Goal: Task Accomplishment & Management: Manage account settings

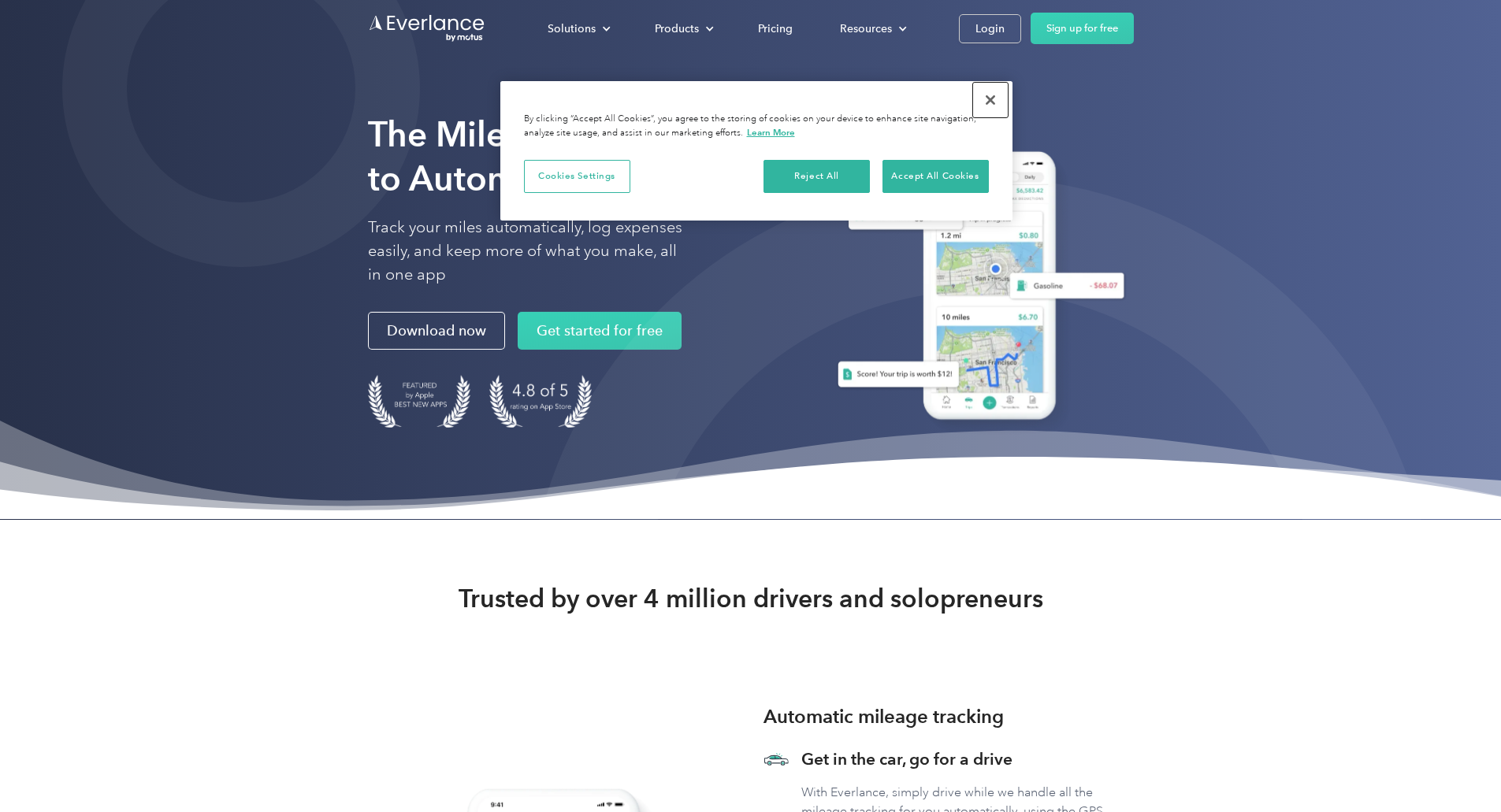
click at [985, 94] on button "Close" at bounding box center [991, 100] width 35 height 35
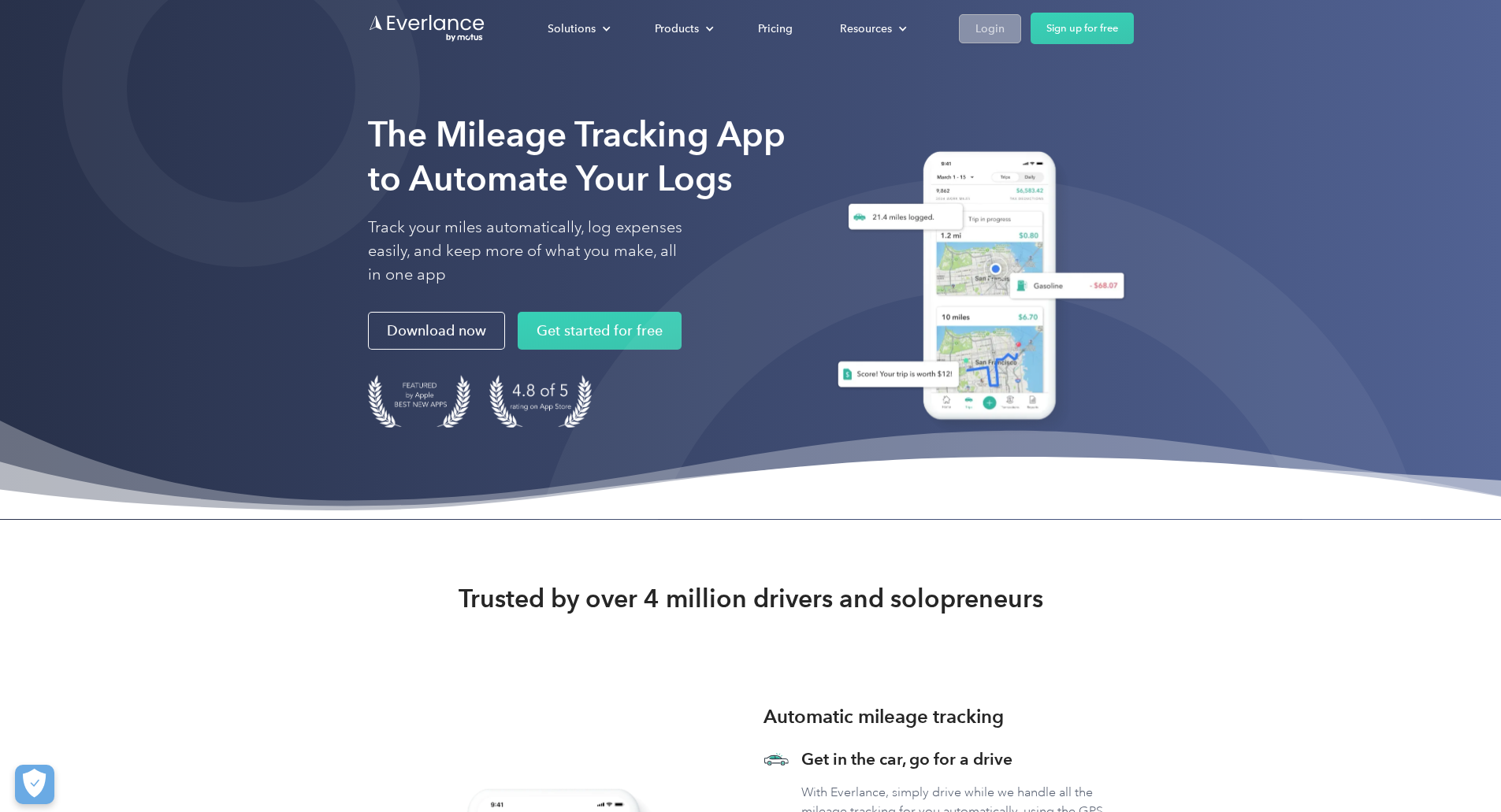
click at [1004, 36] on div "Login" at bounding box center [990, 29] width 29 height 20
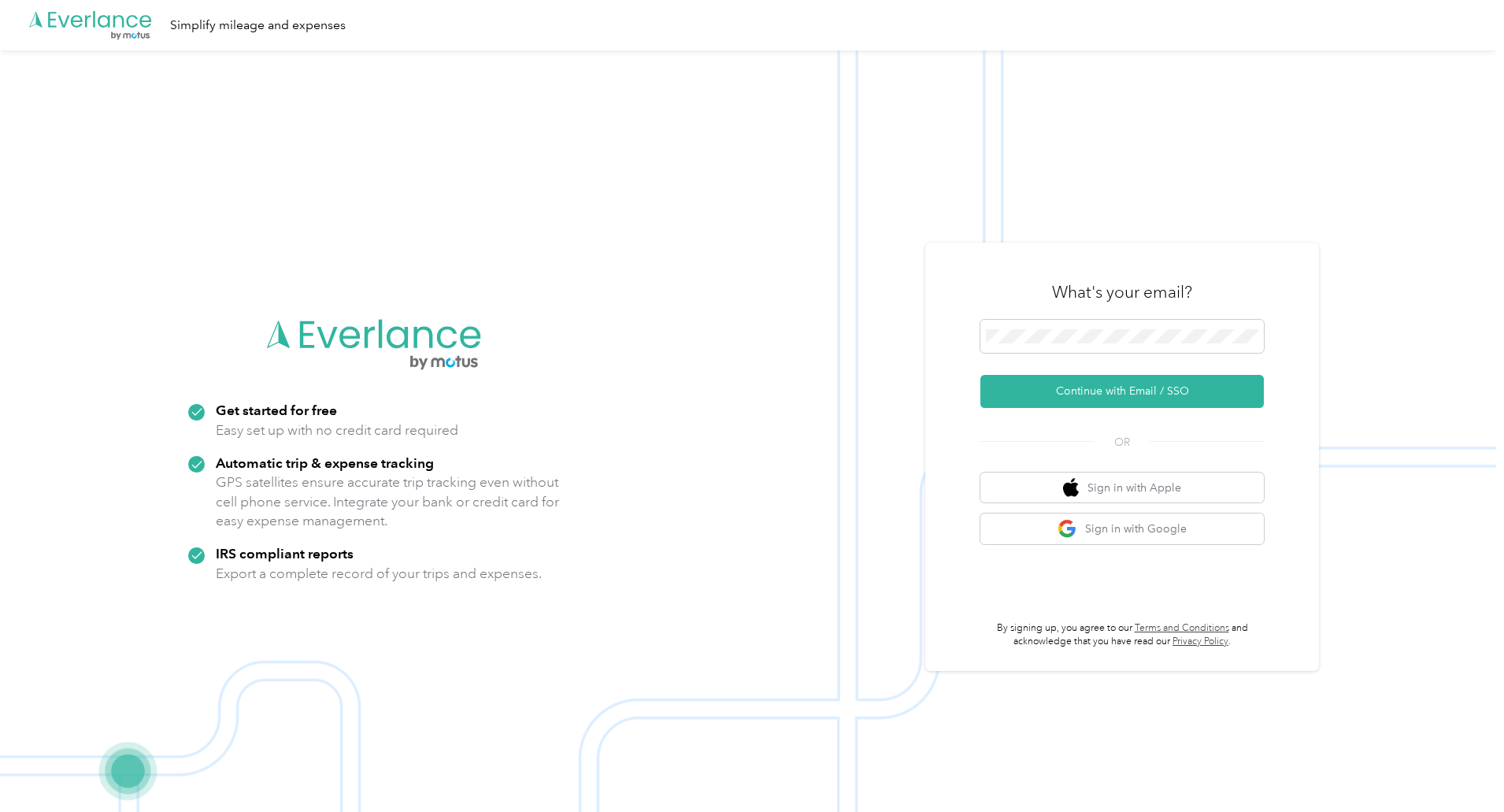
click at [884, 16] on div ".cls-1 { fill: #00adee; } .cls-2 { fill: #fff; } .cls-3 { fill: #707372; } .cls…" at bounding box center [748, 25] width 1496 height 50
click at [1106, 385] on button "Continue with Email / SSO" at bounding box center [1123, 391] width 284 height 33
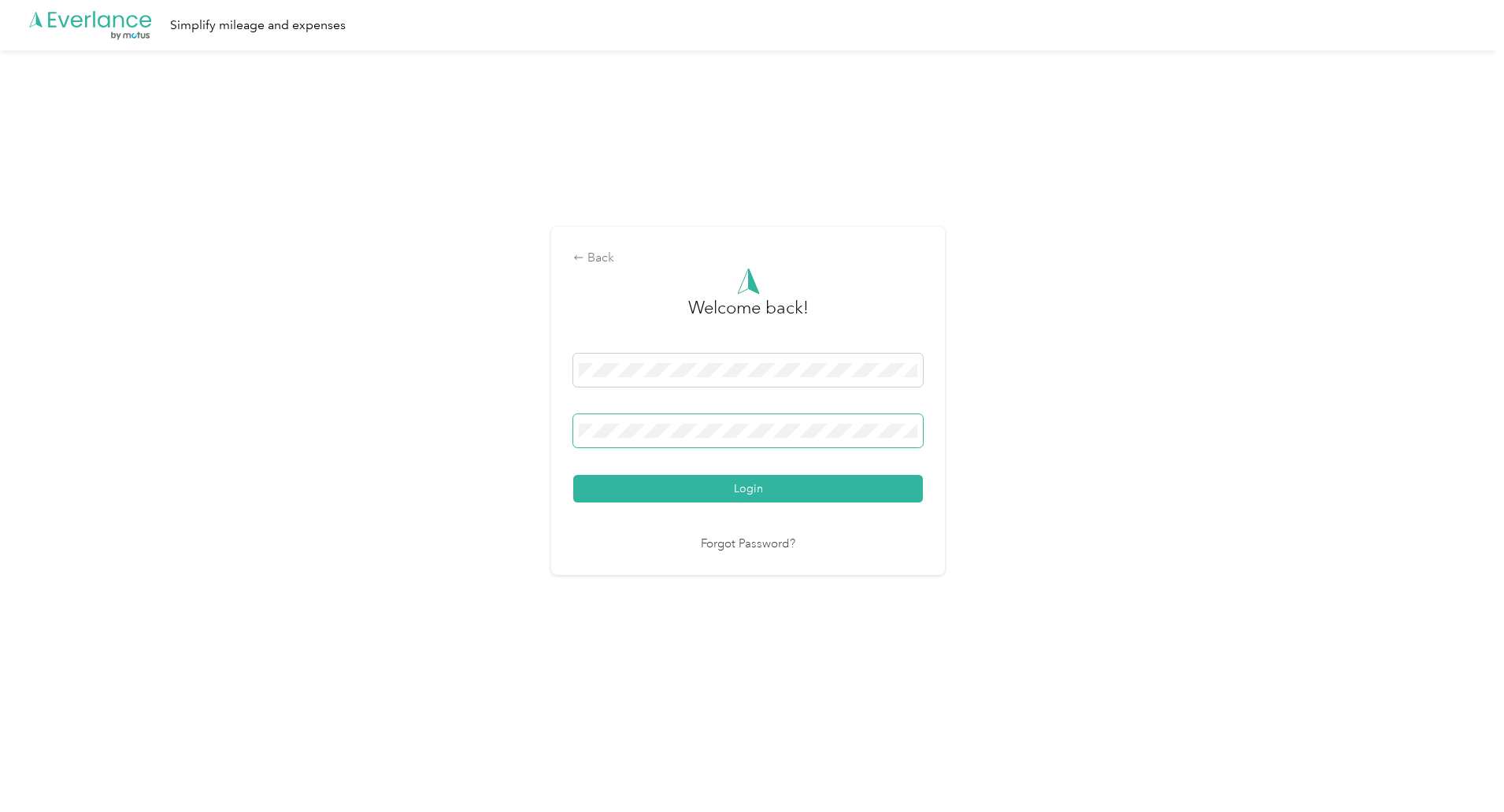
click at [573, 475] on button "Login" at bounding box center [748, 489] width 349 height 28
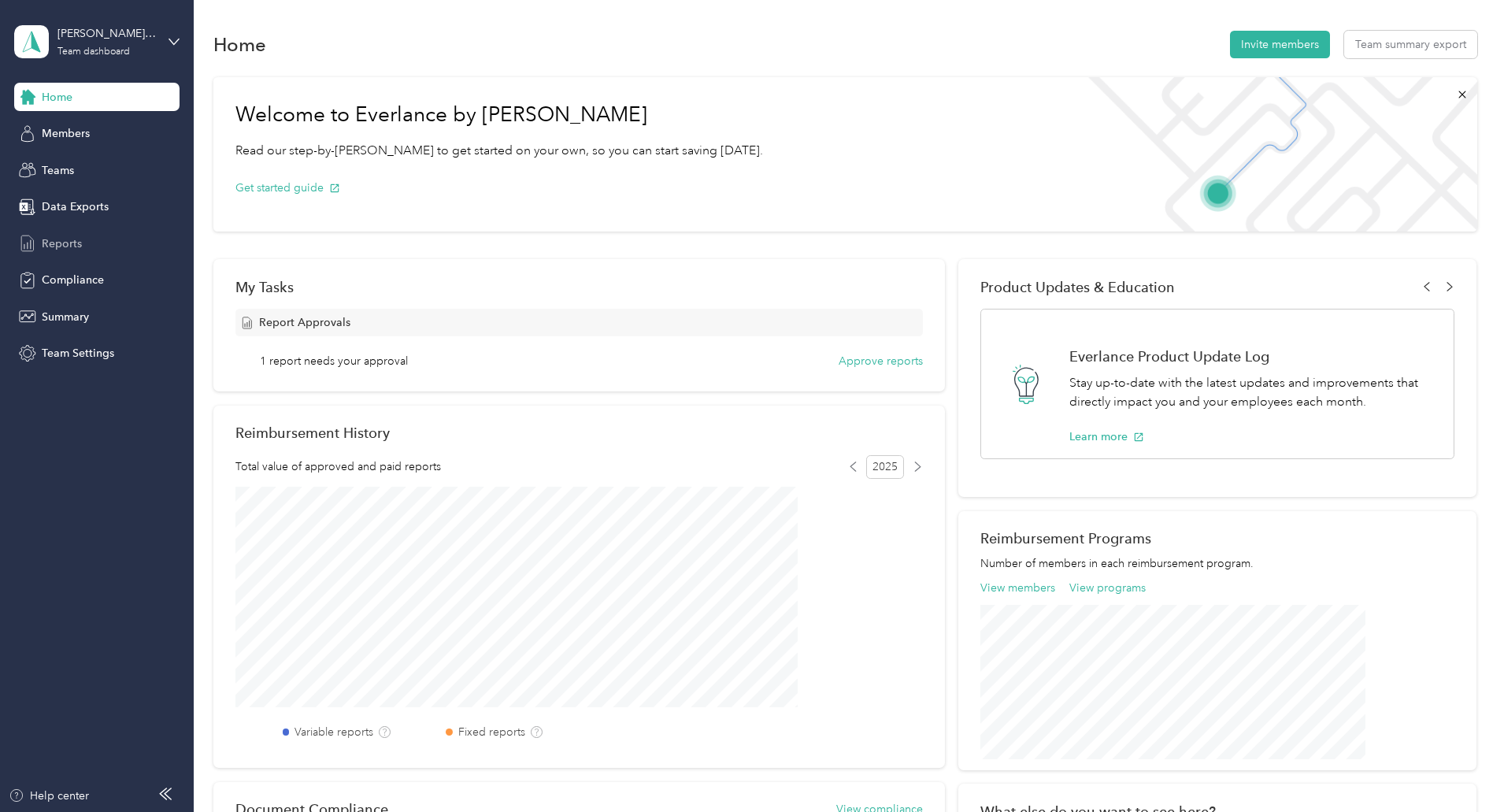
click at [50, 230] on div "Reports" at bounding box center [96, 243] width 165 height 29
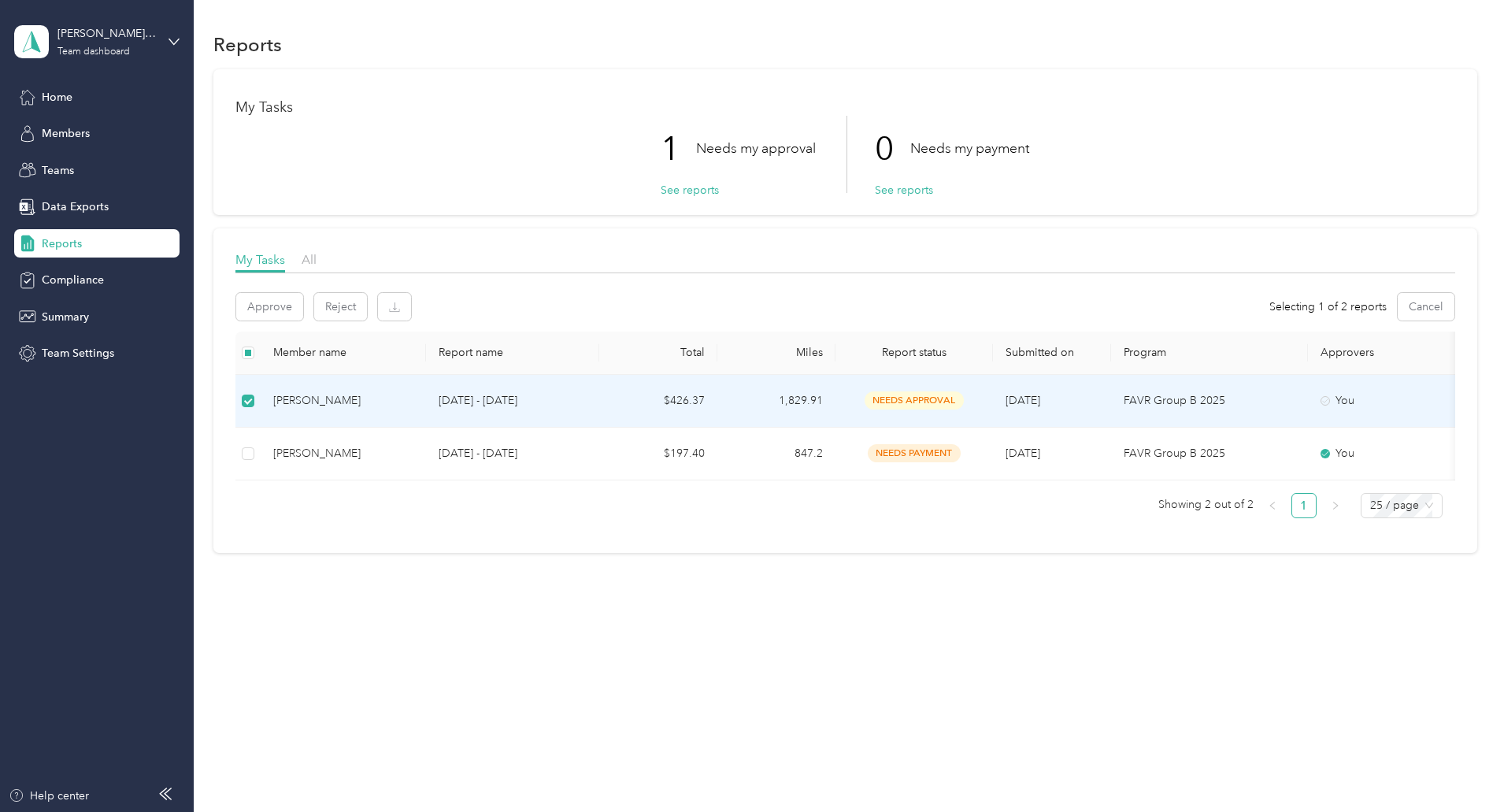
click at [718, 403] on td "$426.37" at bounding box center [658, 400] width 118 height 53
click at [964, 401] on span "needs approval" at bounding box center [914, 400] width 99 height 18
click at [964, 405] on span "needs approval" at bounding box center [914, 400] width 99 height 18
click at [400, 405] on div "Patrick J. White" at bounding box center [343, 400] width 140 height 17
click at [304, 310] on button "Approve" at bounding box center [269, 307] width 67 height 28
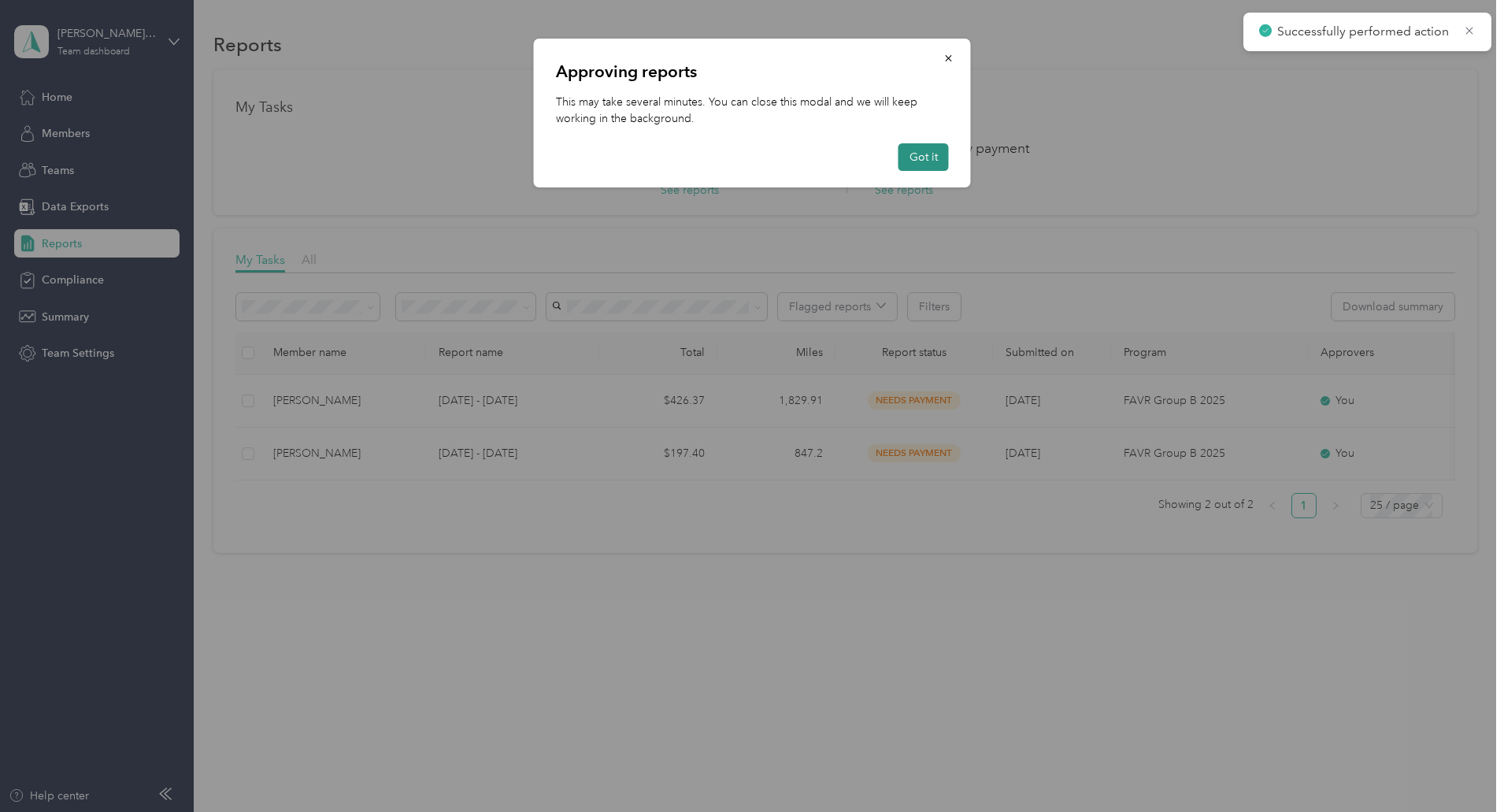
click at [930, 159] on button "Got it" at bounding box center [924, 157] width 50 height 28
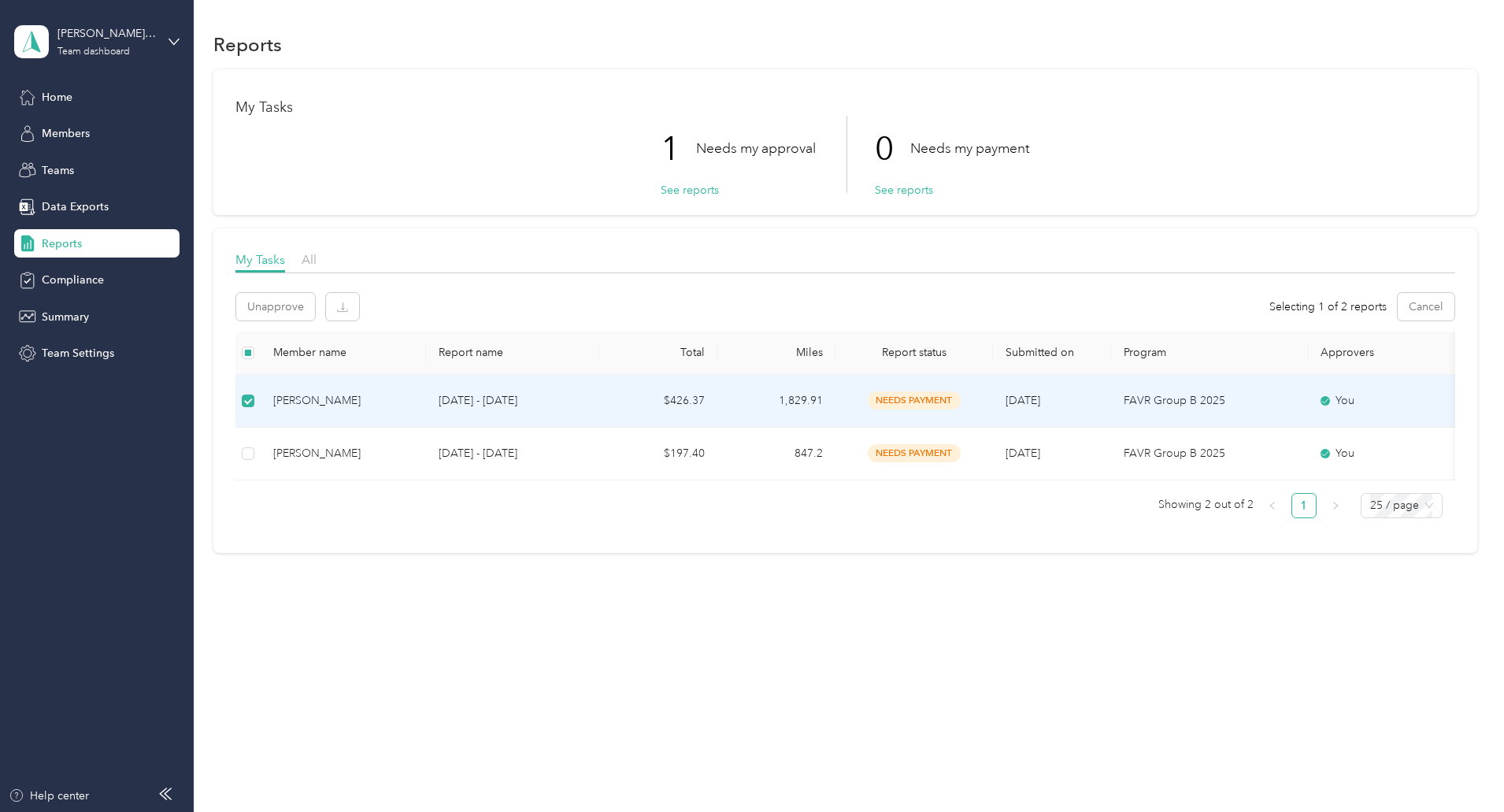
click at [452, 199] on div "My Tasks 1 Needs my approval See reports 0 Needs my payment See reports" at bounding box center [846, 142] width 1264 height 145
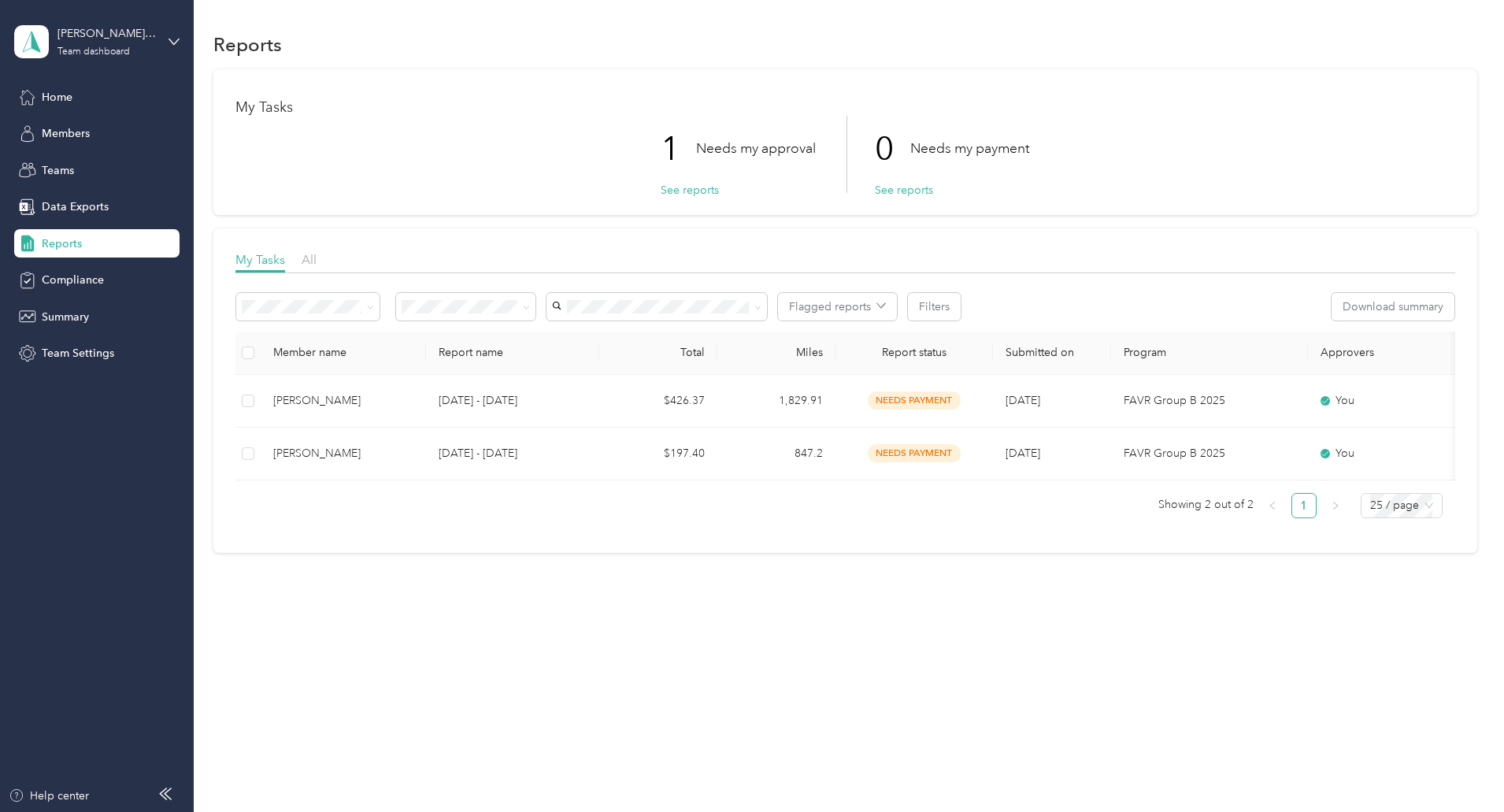
click at [291, 259] on div "My Tasks 1 Needs my approval See reports 0 Needs my payment See reports My Task…" at bounding box center [846, 310] width 1264 height 483
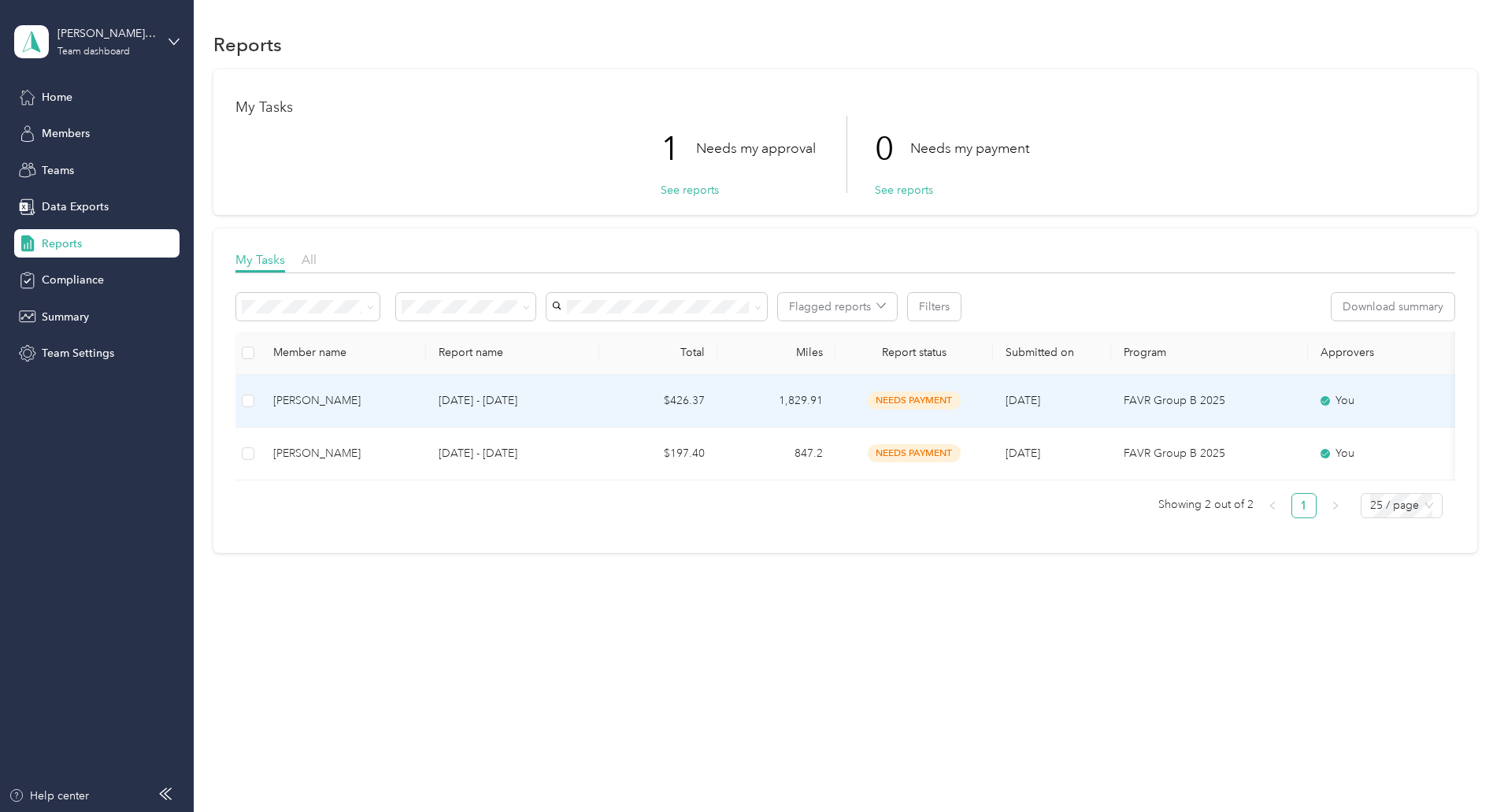
click at [413, 393] on div "Patrick J. White" at bounding box center [343, 400] width 140 height 17
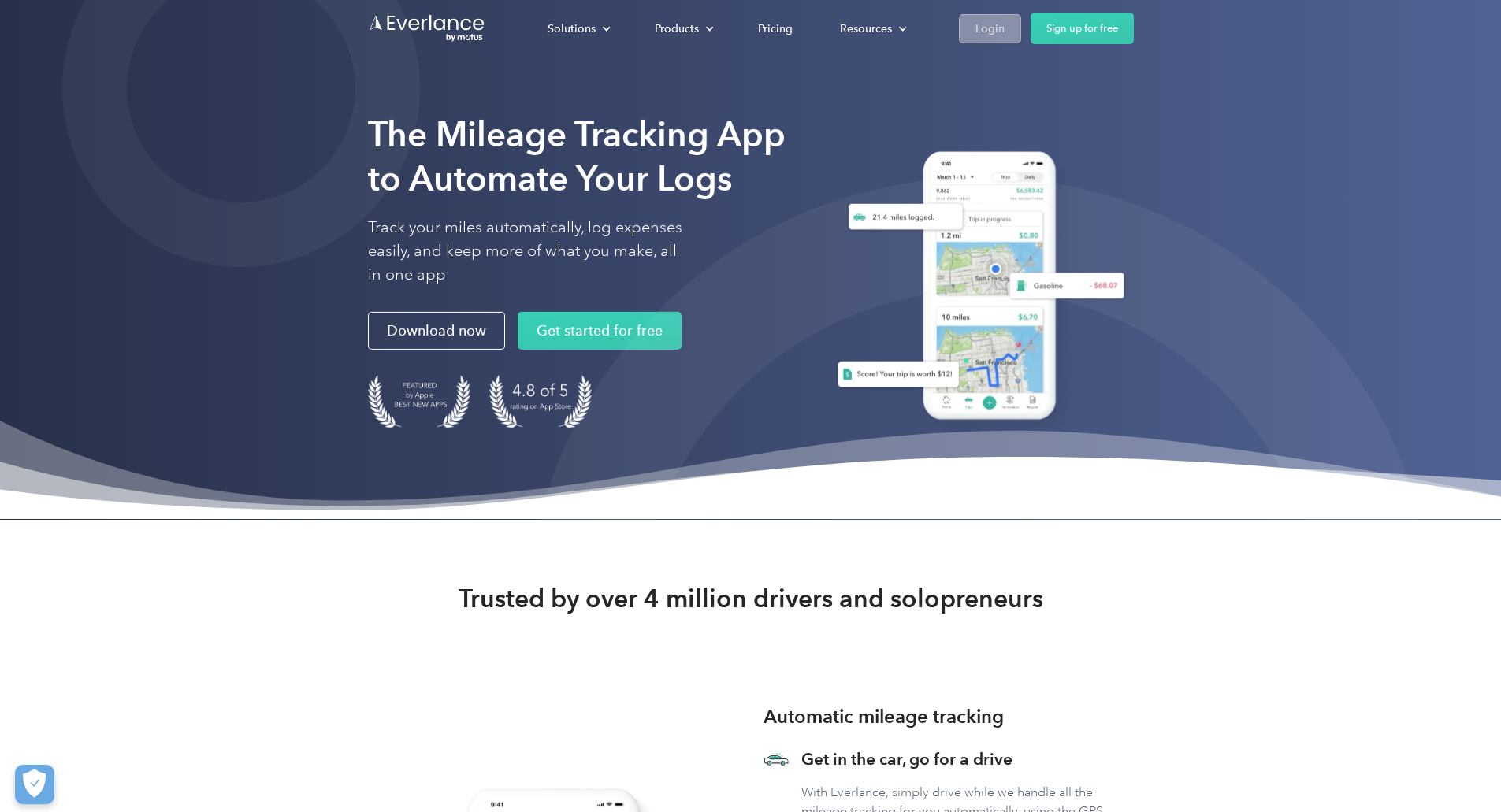
click at [1004, 29] on div "Login" at bounding box center [990, 29] width 29 height 20
